Goal: Feedback & Contribution: Submit feedback/report problem

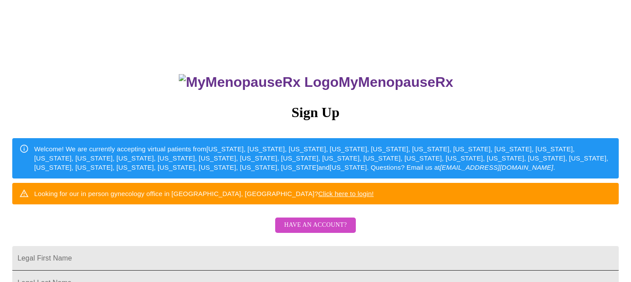
scroll to position [105, 0]
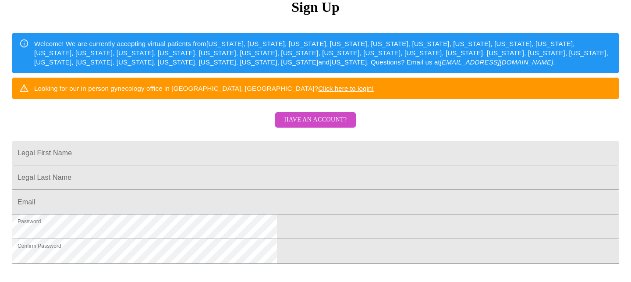
click at [289, 125] on span "Have an account?" at bounding box center [315, 119] width 63 height 11
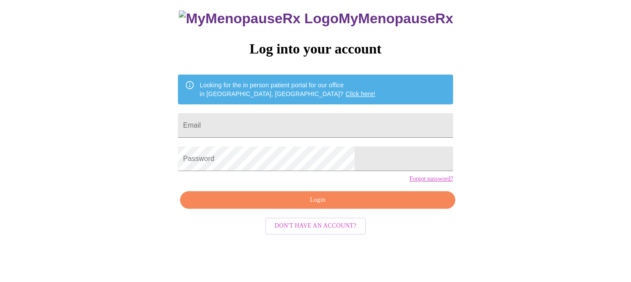
scroll to position [36, 0]
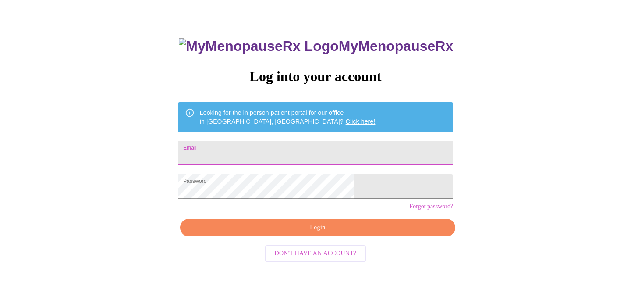
click at [289, 149] on input "Email" at bounding box center [315, 153] width 275 height 25
click at [276, 144] on input "Email" at bounding box center [315, 153] width 275 height 25
type input "k19turner@gmail.com"
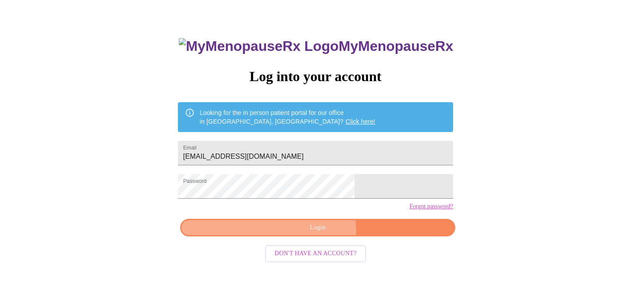
click at [285, 237] on button "Login" at bounding box center [317, 228] width 275 height 18
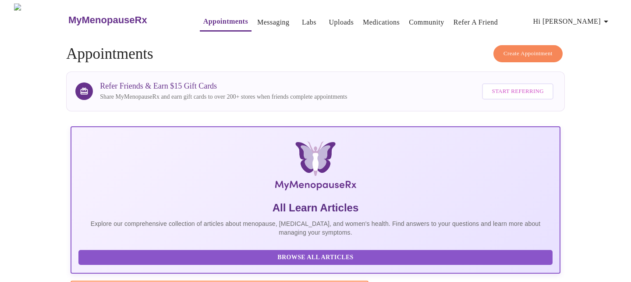
click at [577, 19] on span "Hi [PERSON_NAME]" at bounding box center [572, 21] width 78 height 12
click at [579, 35] on li "Billing" at bounding box center [589, 34] width 40 height 16
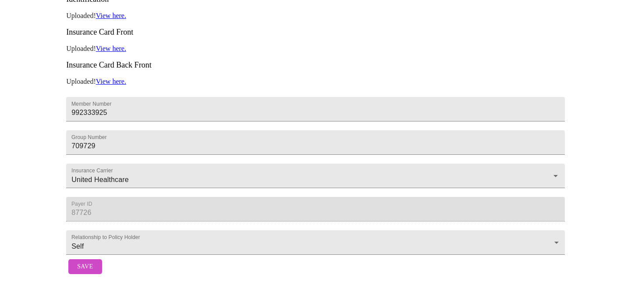
scroll to position [125, 0]
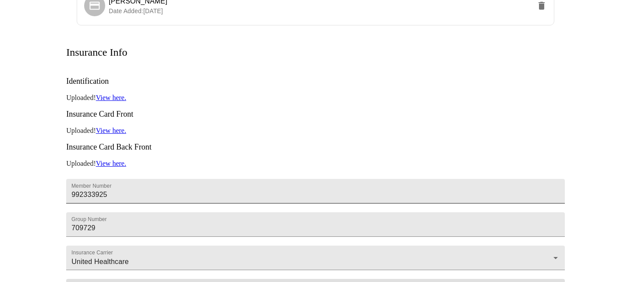
click at [121, 179] on input "992333925" at bounding box center [315, 191] width 499 height 25
click at [117, 94] on link "View here." at bounding box center [111, 97] width 30 height 7
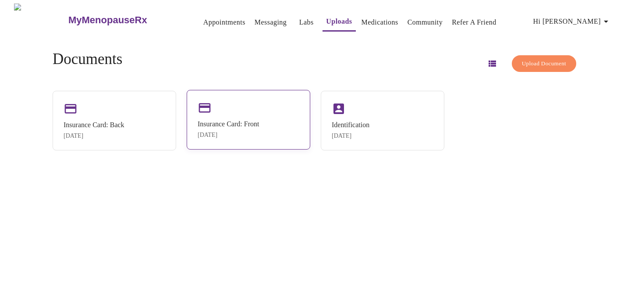
click at [224, 129] on div "Insurance Card: Front [DATE]" at bounding box center [228, 129] width 61 height 18
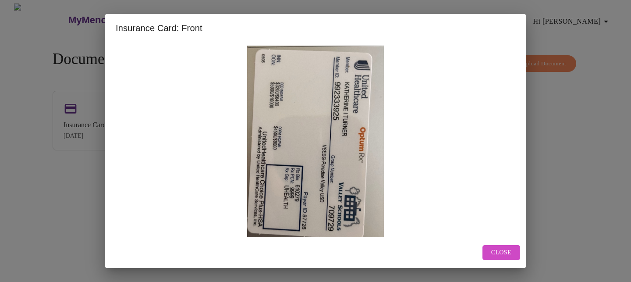
click at [496, 252] on span "Close" at bounding box center [501, 252] width 20 height 11
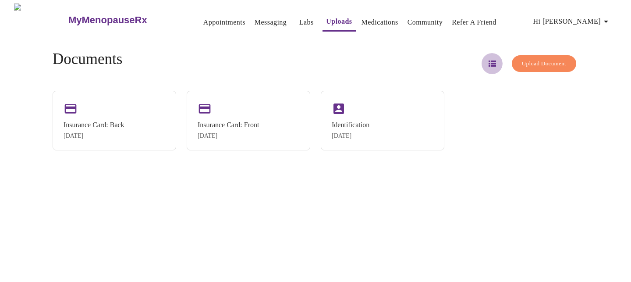
click at [489, 62] on icon "button" at bounding box center [492, 63] width 7 height 6
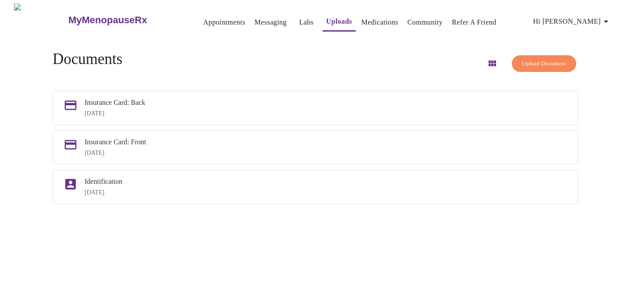
click at [517, 66] on button "Upload Document" at bounding box center [544, 63] width 64 height 17
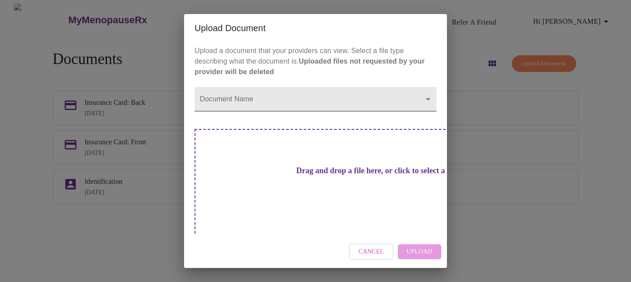
click at [277, 113] on body "MyMenopauseRx Appointments Messaging Labs Uploads Medications Community Refer a…" at bounding box center [316, 145] width 624 height 282
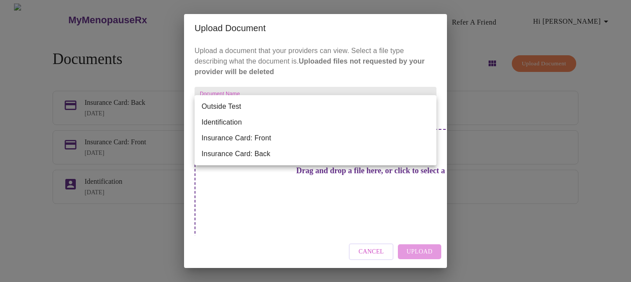
click at [265, 138] on li "Insurance Card: Front" at bounding box center [316, 138] width 242 height 16
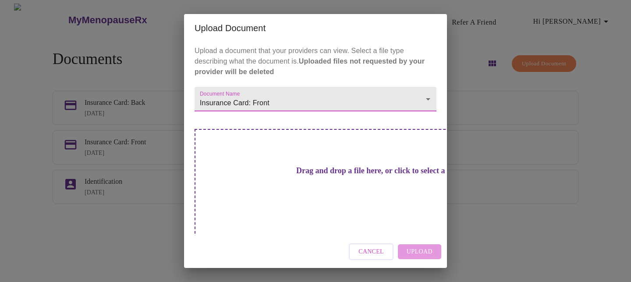
click at [314, 173] on h3 "Drag and drop a file here, or click to select a file" at bounding box center [377, 170] width 242 height 9
click at [326, 175] on h3 "Drag and drop a file here, or click to select a file" at bounding box center [377, 170] width 242 height 9
click at [310, 175] on h3 "Drag and drop a file here, or click to select a file" at bounding box center [377, 170] width 242 height 9
click at [285, 166] on h3 "Drag and drop a file here, or click to select a file" at bounding box center [377, 170] width 242 height 9
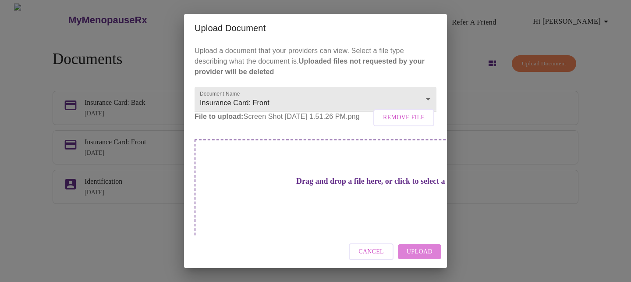
click at [416, 255] on span "Upload" at bounding box center [420, 251] width 26 height 11
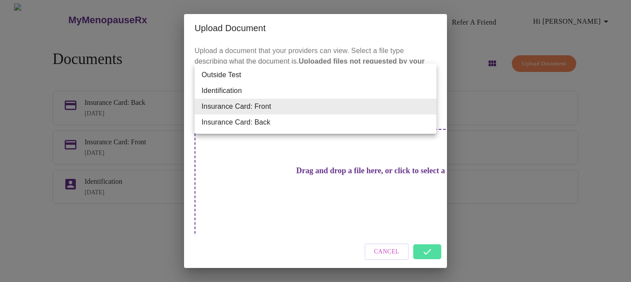
click at [346, 103] on body "MyMenopauseRx Appointments Messaging Labs Uploads Medications Community Refer a…" at bounding box center [316, 145] width 624 height 282
click at [338, 118] on li "Insurance Card: Back" at bounding box center [316, 122] width 242 height 16
type input "Insurance Card: Back"
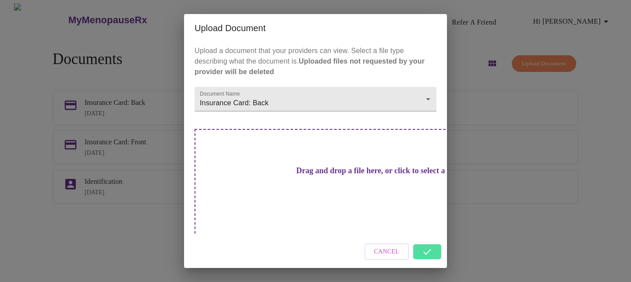
click at [329, 169] on h3 "Drag and drop a file here, or click to select a file" at bounding box center [377, 170] width 242 height 9
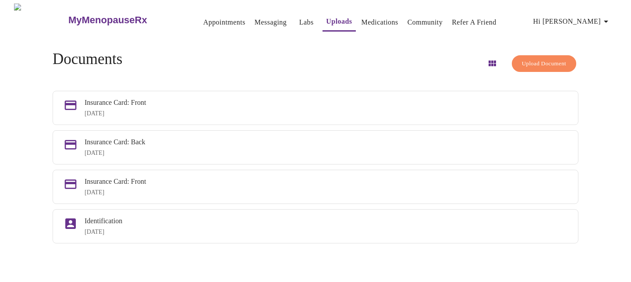
click at [522, 59] on span "Upload Document" at bounding box center [544, 64] width 44 height 10
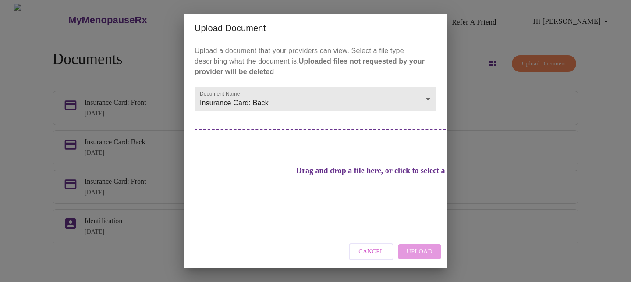
click at [284, 192] on div "Drag and drop a file here, or click to select a file" at bounding box center [377, 188] width 365 height 118
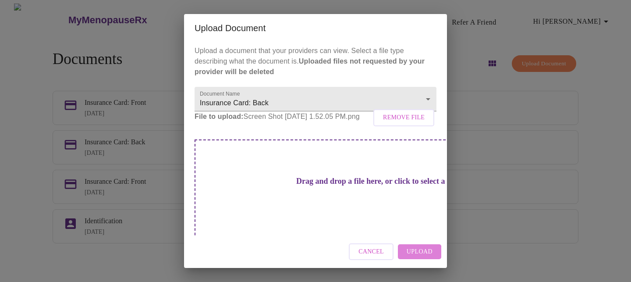
click at [411, 252] on span "Upload" at bounding box center [420, 251] width 26 height 11
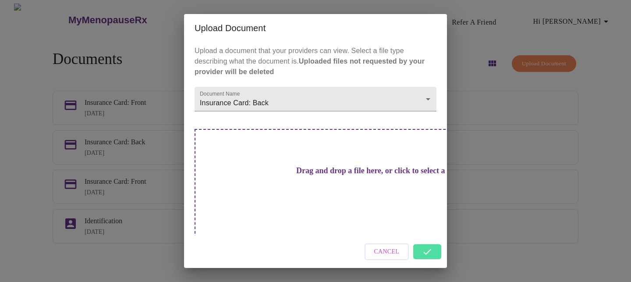
click at [423, 245] on div "Cancel" at bounding box center [315, 251] width 263 height 33
click at [422, 241] on div "Cancel" at bounding box center [315, 251] width 263 height 33
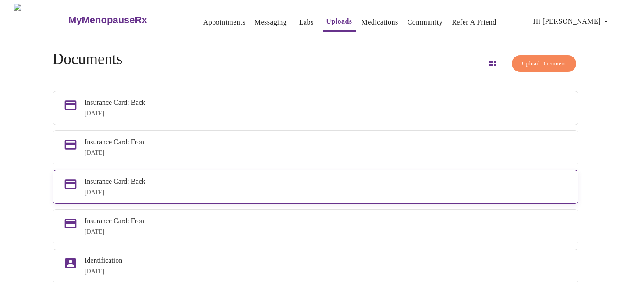
click at [337, 196] on div "[DATE]" at bounding box center [326, 192] width 483 height 7
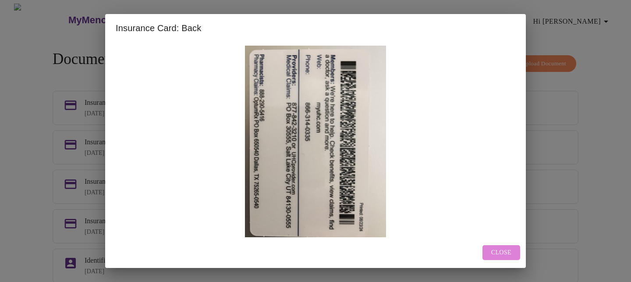
click at [498, 256] on span "Close" at bounding box center [501, 252] width 20 height 11
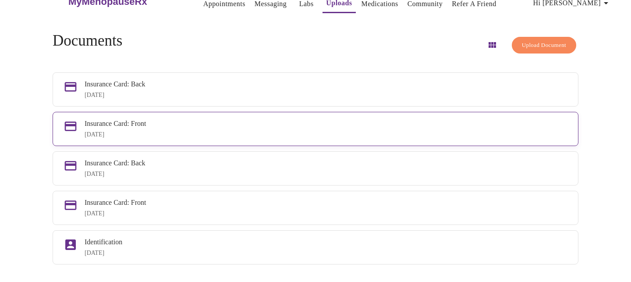
scroll to position [32, 0]
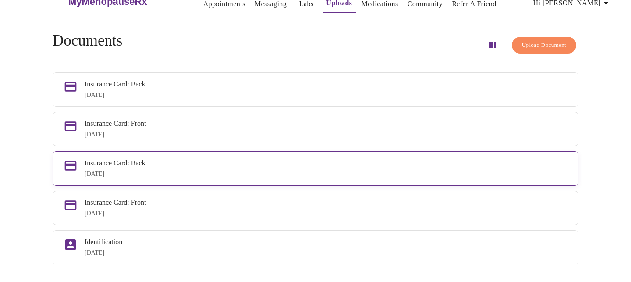
click at [192, 170] on div "[DATE]" at bounding box center [326, 173] width 483 height 7
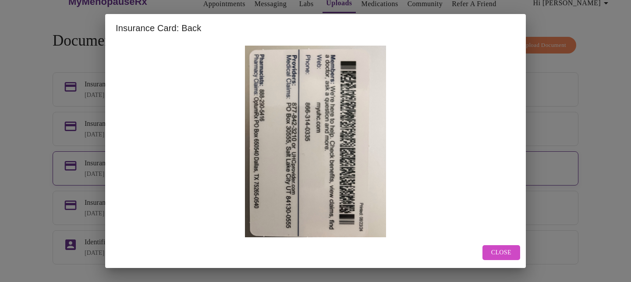
click at [192, 165] on img at bounding box center [316, 144] width 400 height 197
click at [493, 254] on span "Close" at bounding box center [501, 252] width 20 height 11
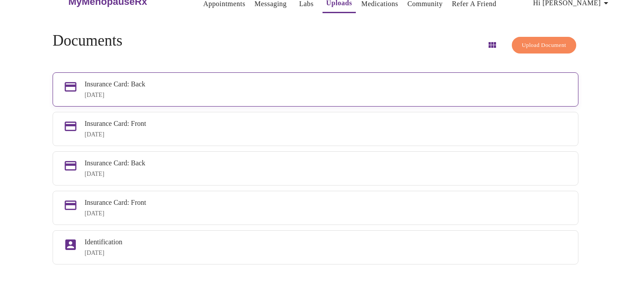
scroll to position [0, 0]
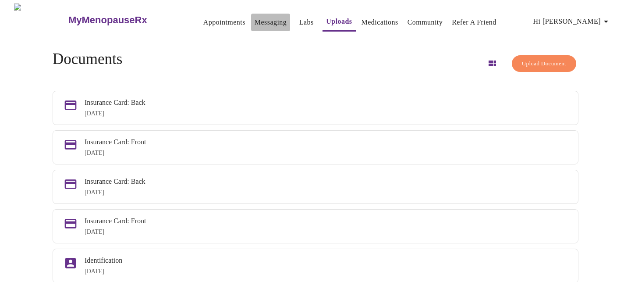
click at [255, 20] on link "Messaging" at bounding box center [271, 22] width 32 height 12
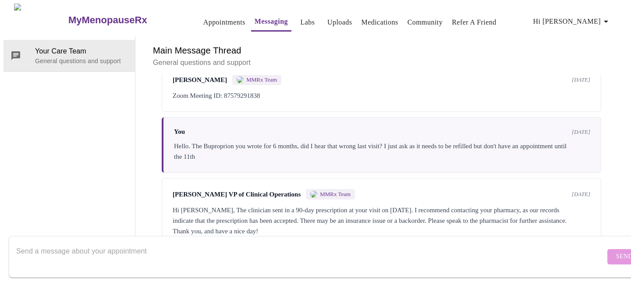
scroll to position [1150, 0]
click at [199, 242] on textarea "Send a message about your appointment" at bounding box center [310, 256] width 589 height 28
click at [51, 243] on textarea "I h" at bounding box center [310, 256] width 589 height 28
drag, startPoint x: 51, startPoint y: 243, endPoint x: 30, endPoint y: 242, distance: 20.6
click at [30, 242] on textarea "I h" at bounding box center [310, 256] width 589 height 28
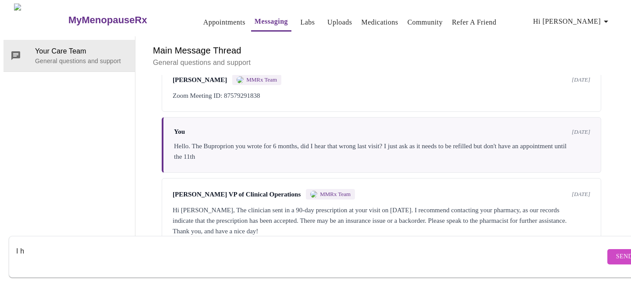
type textarea "I"
click at [214, 247] on textarea "hello. I have new insurance, so I uploaded that onto the site" at bounding box center [310, 256] width 589 height 28
type textarea "hello. I have new insurance, so I uploaded that onto the site."
click at [616, 251] on span "Send" at bounding box center [624, 256] width 17 height 11
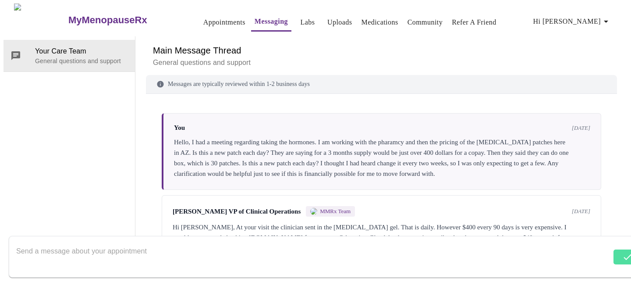
scroll to position [0, 0]
